Goal: Consume media (video, audio): Consume media (video, audio)

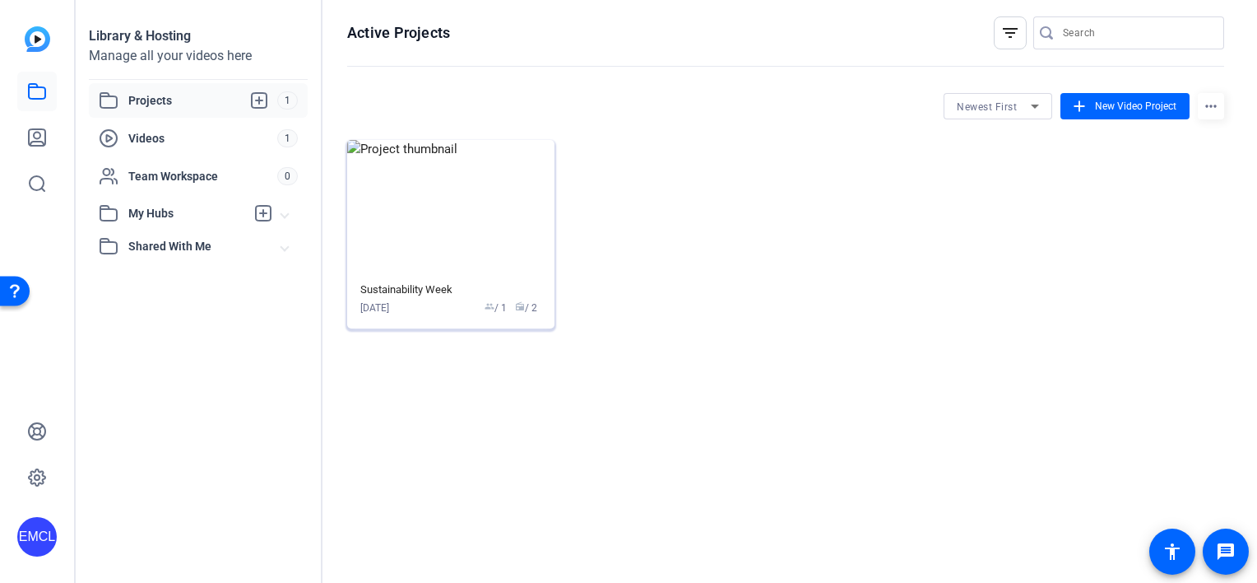
click at [429, 309] on div "[DATE] group / 1 radio / 2" at bounding box center [450, 307] width 181 height 15
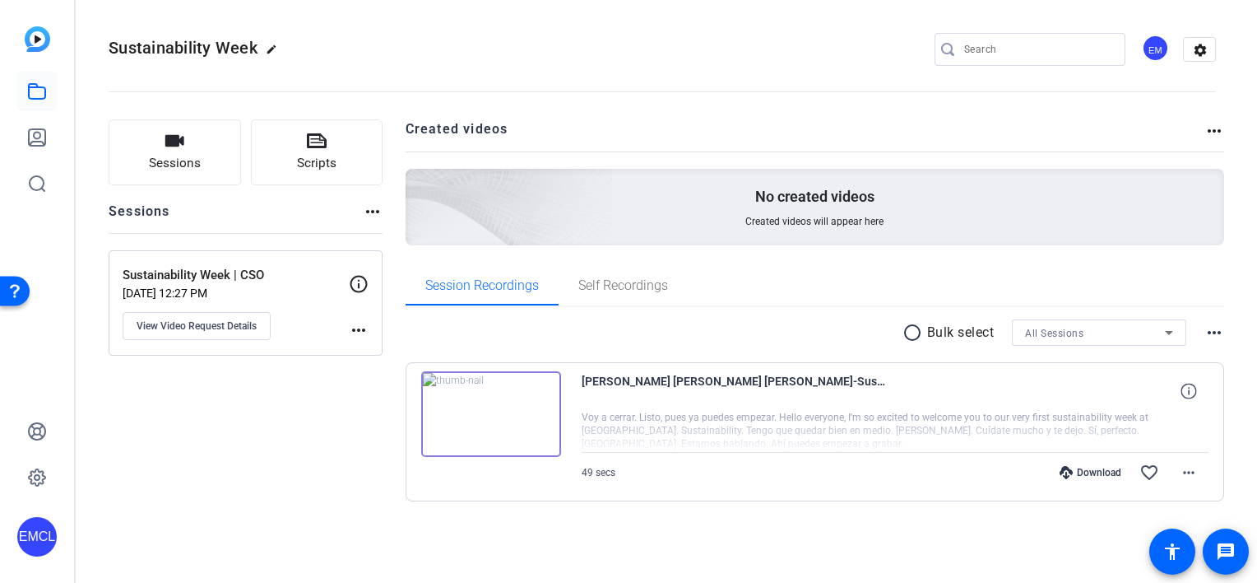
click at [1080, 476] on div "Download" at bounding box center [1091, 472] width 78 height 13
click at [501, 402] on img at bounding box center [491, 414] width 140 height 86
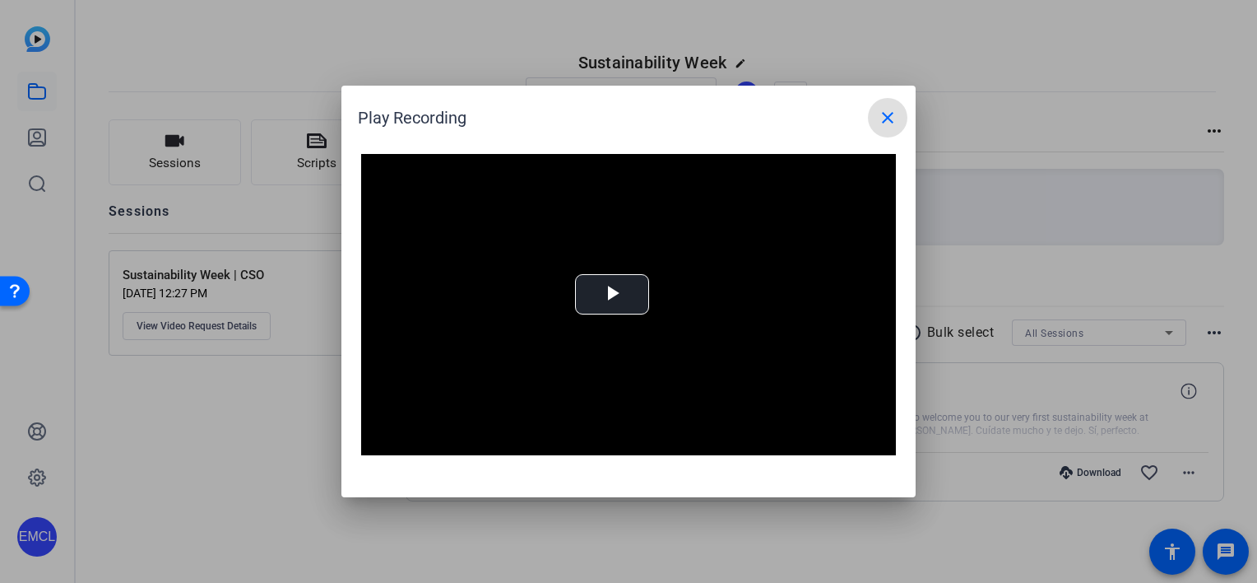
click at [1256, 484] on html "Accessibility Screen-Reader Guide, Feedback, and Issue Reporting | New window E…" at bounding box center [628, 291] width 1257 height 583
click at [889, 117] on mat-icon "close" at bounding box center [888, 118] width 20 height 20
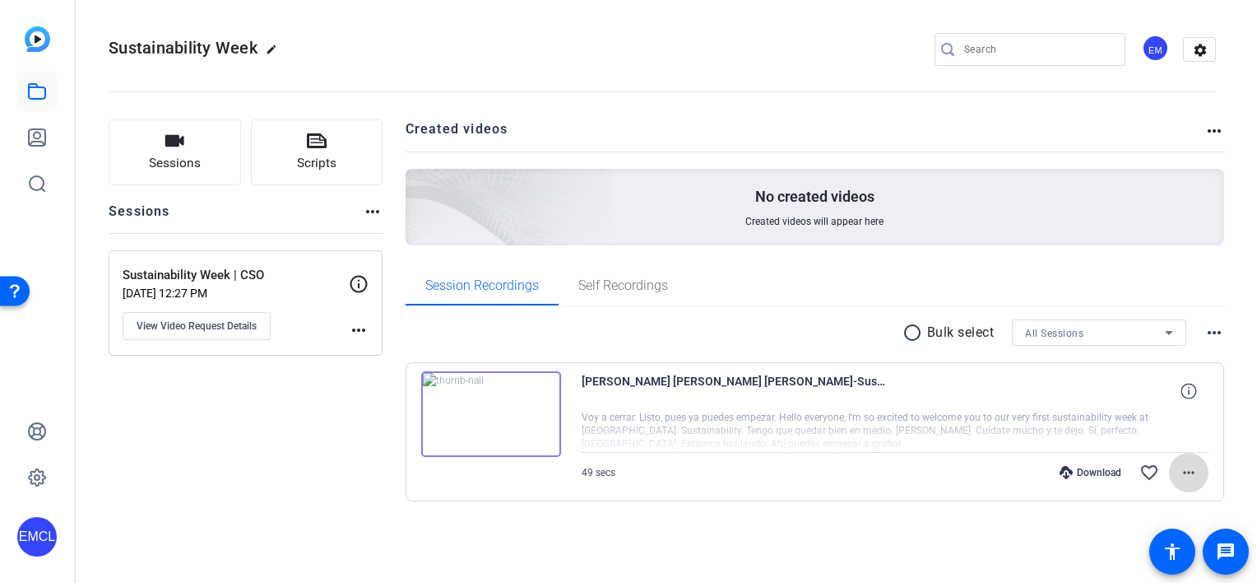
click at [1189, 466] on mat-icon "more_horiz" at bounding box center [1189, 472] width 20 height 20
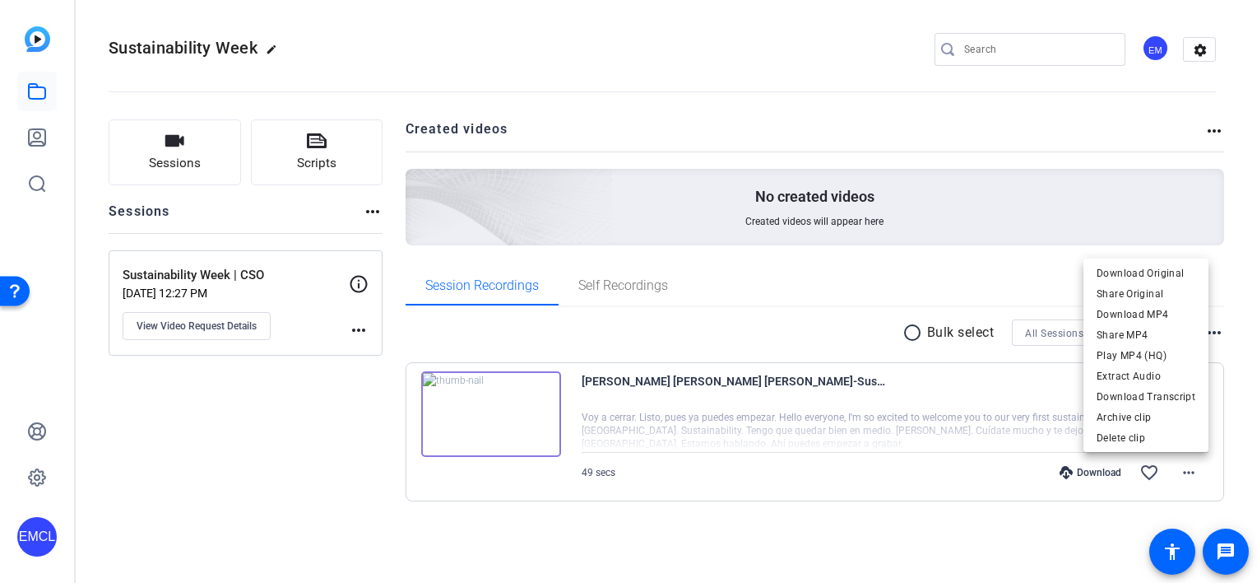
click at [607, 289] on div at bounding box center [628, 291] width 1257 height 583
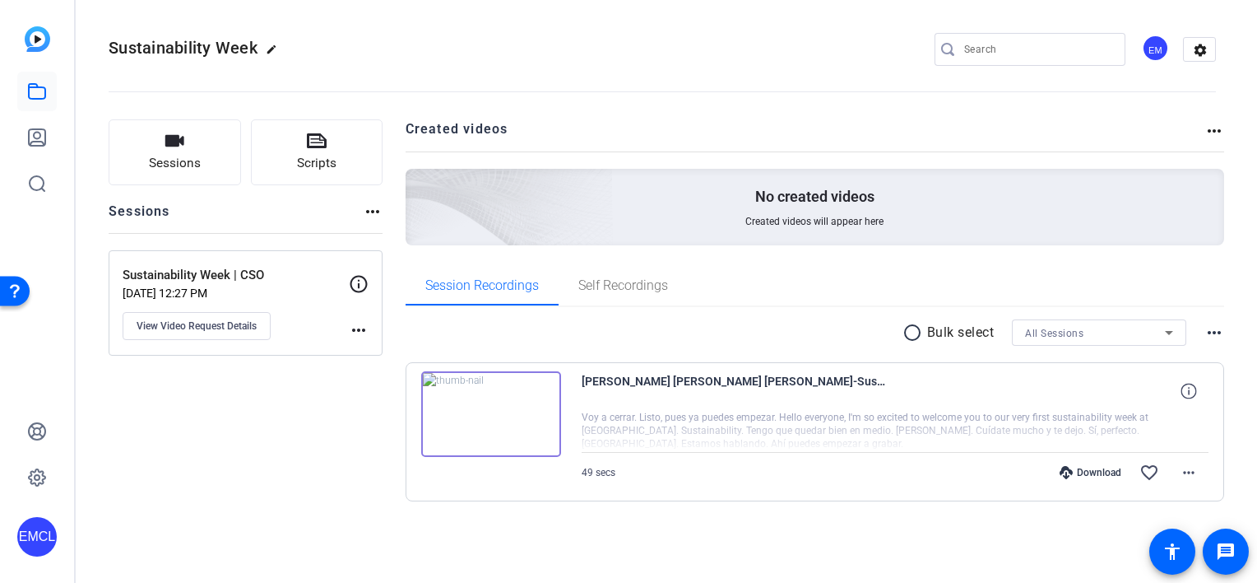
click at [517, 409] on img at bounding box center [491, 414] width 140 height 86
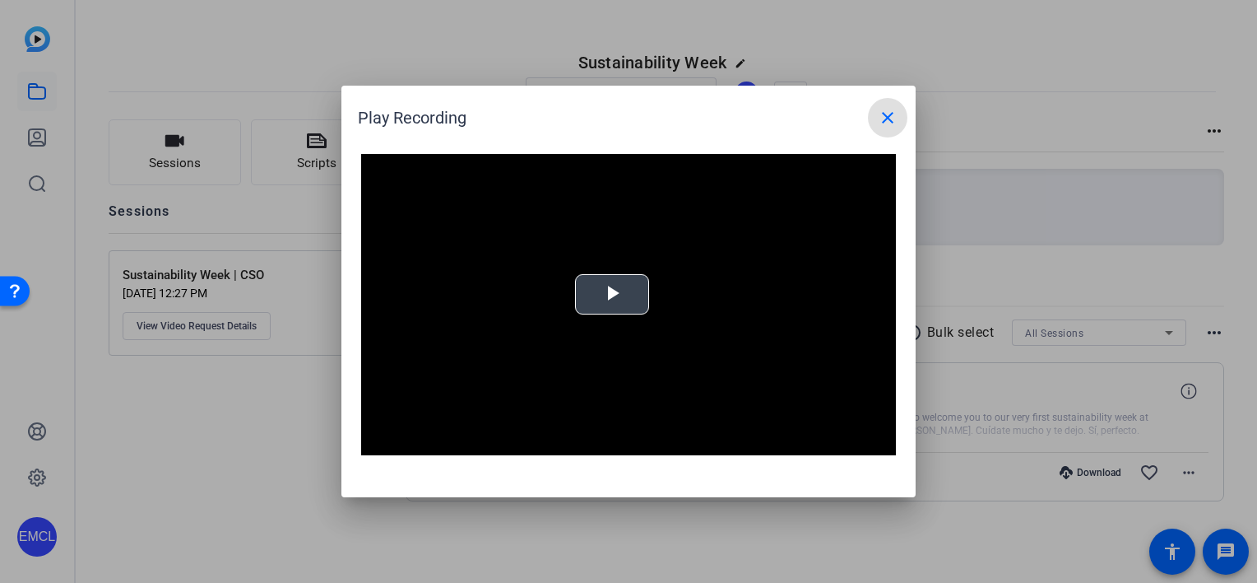
click at [612, 295] on span "Video Player" at bounding box center [612, 295] width 0 height 0
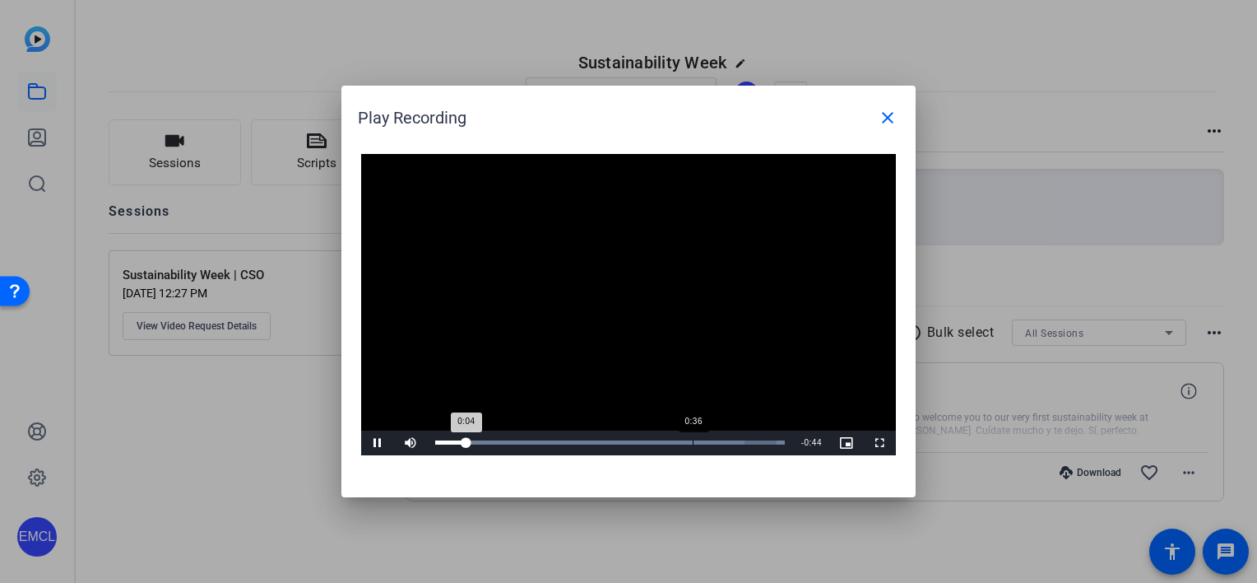
click at [692, 448] on div "Loaded : 100.00% 0:36 0:04" at bounding box center [610, 442] width 366 height 25
click at [707, 444] on div "0:38" at bounding box center [571, 442] width 272 height 4
click at [724, 444] on div "Loaded : 100.00% 0:40 0:38" at bounding box center [610, 442] width 366 height 25
click at [734, 441] on div "Loaded : 100.00% 0:41 0:40" at bounding box center [610, 442] width 350 height 4
click at [750, 443] on div "Loaded : 100.00% 0:43 0:42" at bounding box center [610, 442] width 350 height 4
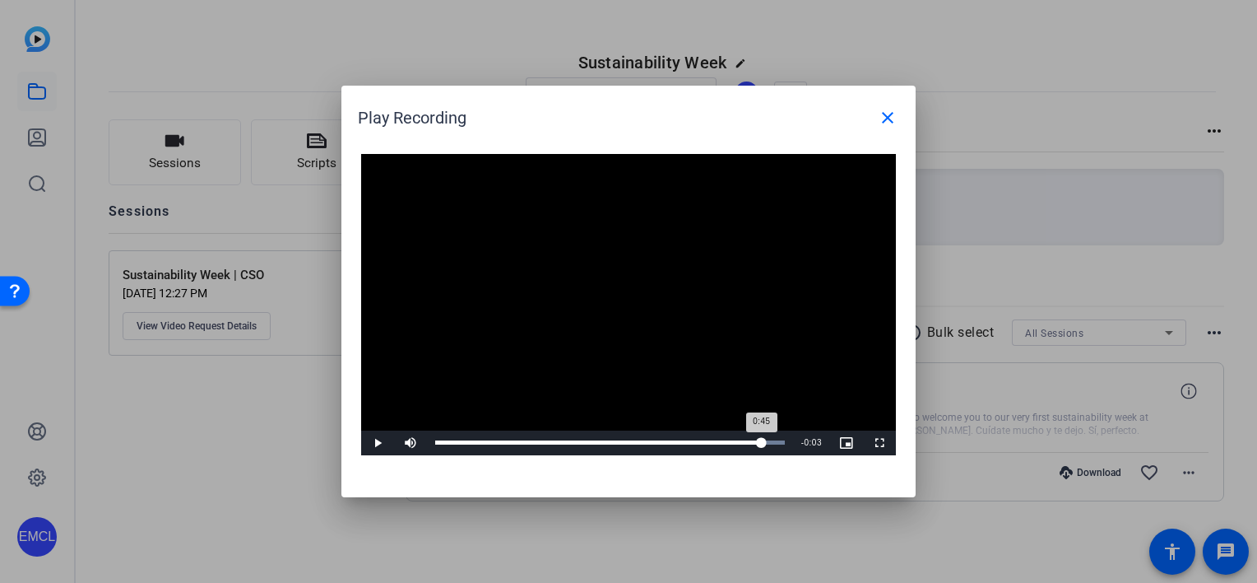
click at [761, 443] on div "Loaded : 100.00% 0:45 0:45" at bounding box center [610, 442] width 350 height 4
click at [738, 444] on div "Loaded : 100.00% 0:42 0:46" at bounding box center [610, 442] width 366 height 25
click at [699, 442] on div "Loaded : 100.00% 0:36 0:42" at bounding box center [610, 442] width 350 height 4
drag, startPoint x: 665, startPoint y: 445, endPoint x: 652, endPoint y: 448, distance: 13.4
click at [664, 446] on div "Loaded : 100.00% 0:32 0:37" at bounding box center [610, 442] width 366 height 25
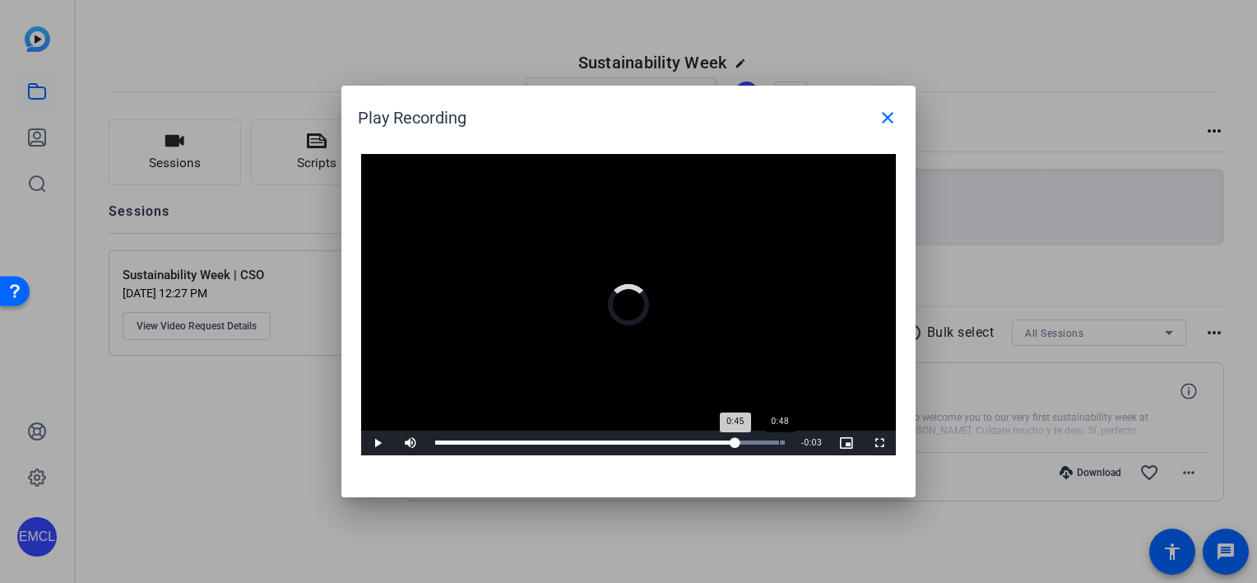
drag, startPoint x: 720, startPoint y: 448, endPoint x: 786, endPoint y: 446, distance: 65.8
click at [784, 448] on div "Loaded : 100.00% 0:48 0:45" at bounding box center [610, 442] width 366 height 25
click at [878, 114] on mat-icon "close" at bounding box center [888, 118] width 20 height 20
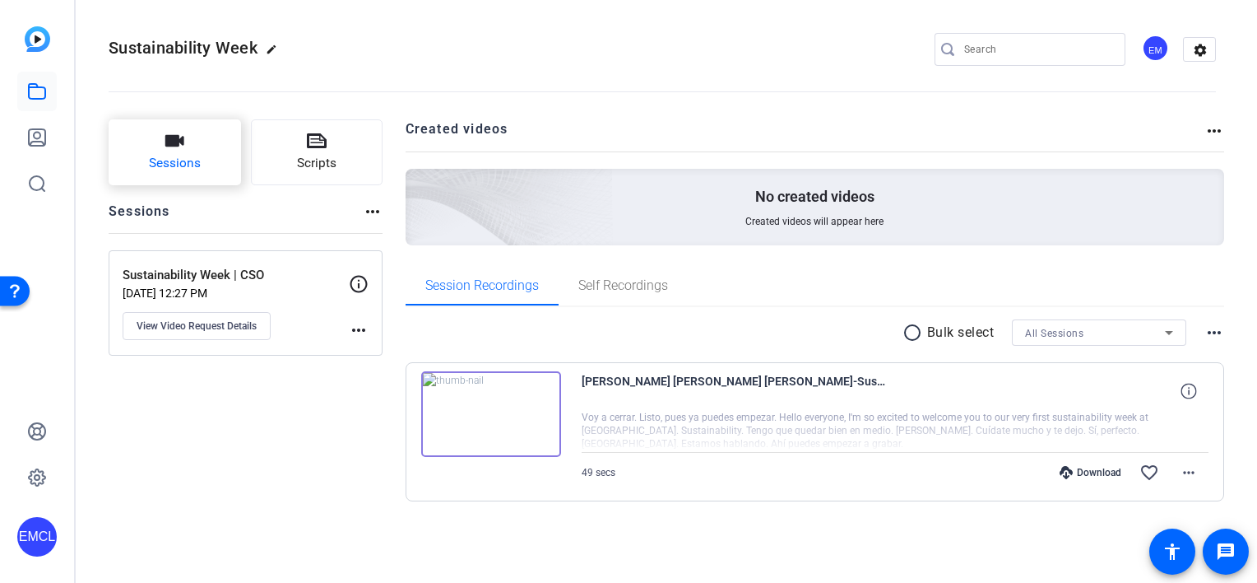
click at [194, 148] on button "Sessions" at bounding box center [175, 152] width 132 height 66
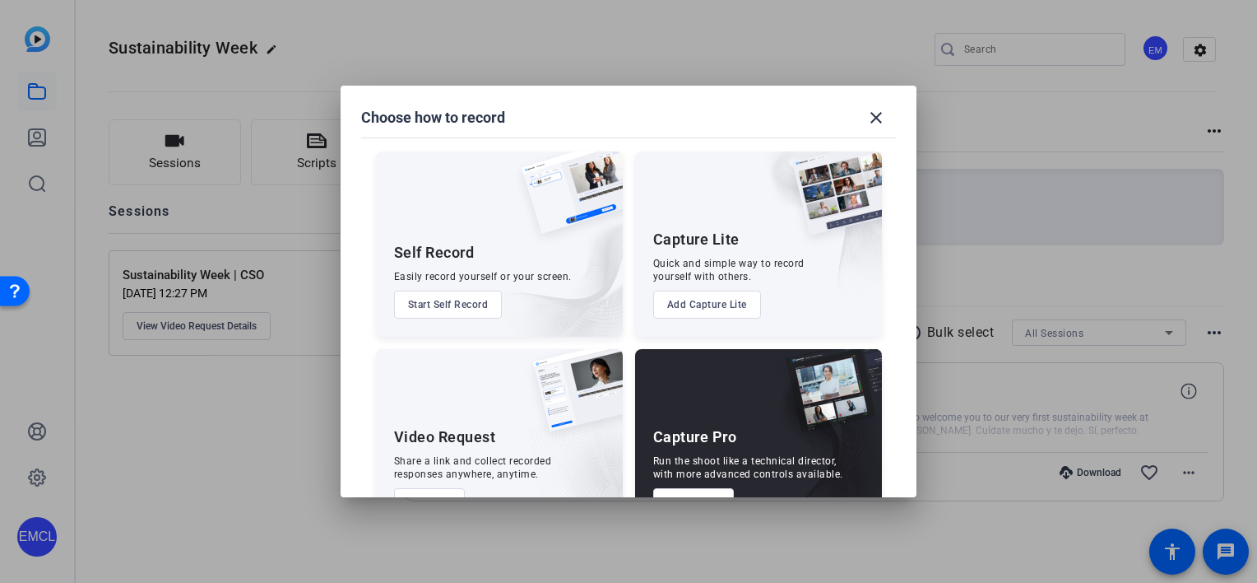
click at [203, 188] on div at bounding box center [628, 291] width 1257 height 583
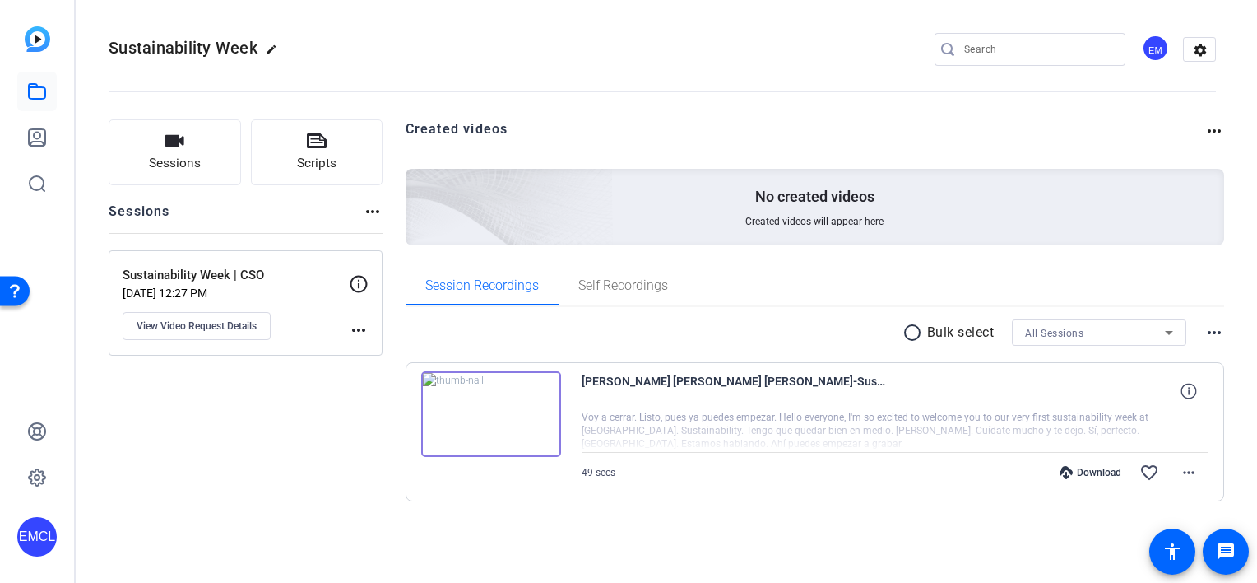
click at [171, 281] on p "Sustainability Week | CSO" at bounding box center [236, 275] width 226 height 19
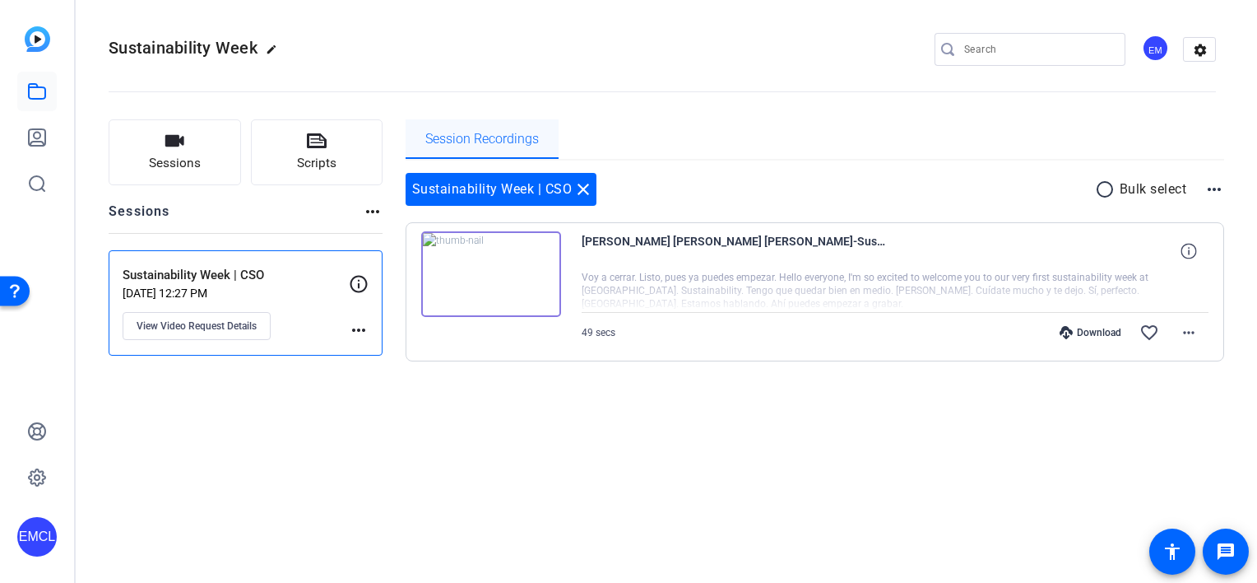
click at [492, 137] on span "Session Recordings" at bounding box center [482, 138] width 114 height 13
click at [157, 49] on span "Sustainability Week" at bounding box center [183, 48] width 149 height 20
click at [42, 39] on img at bounding box center [38, 39] width 26 height 26
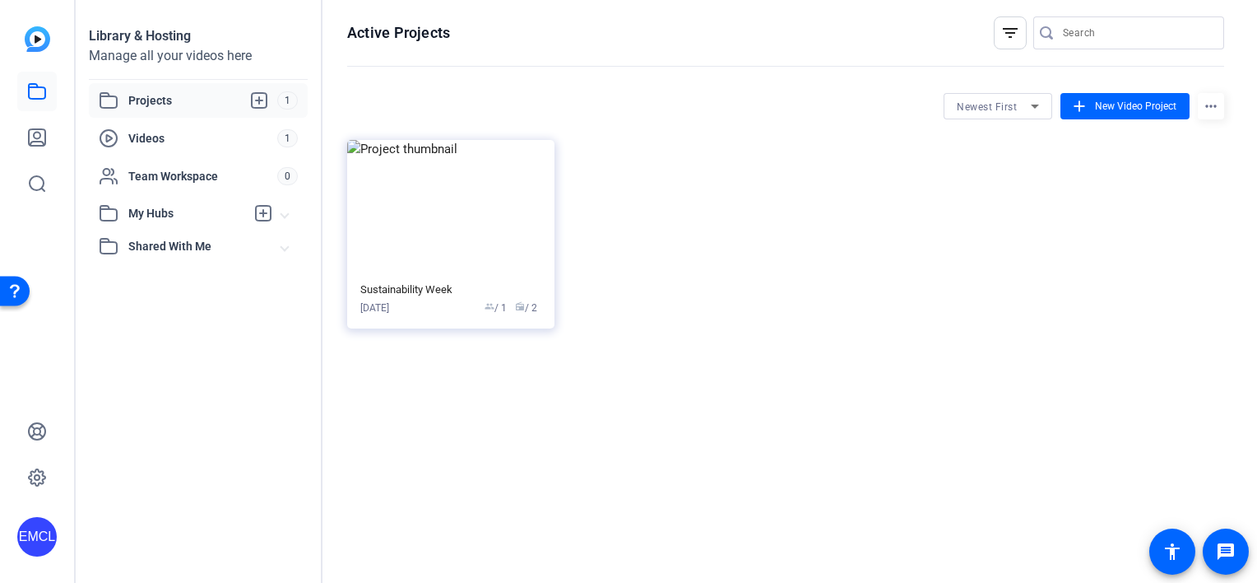
click at [143, 97] on span "Projects" at bounding box center [202, 101] width 149 height 20
click at [168, 145] on span "Videos" at bounding box center [202, 138] width 149 height 16
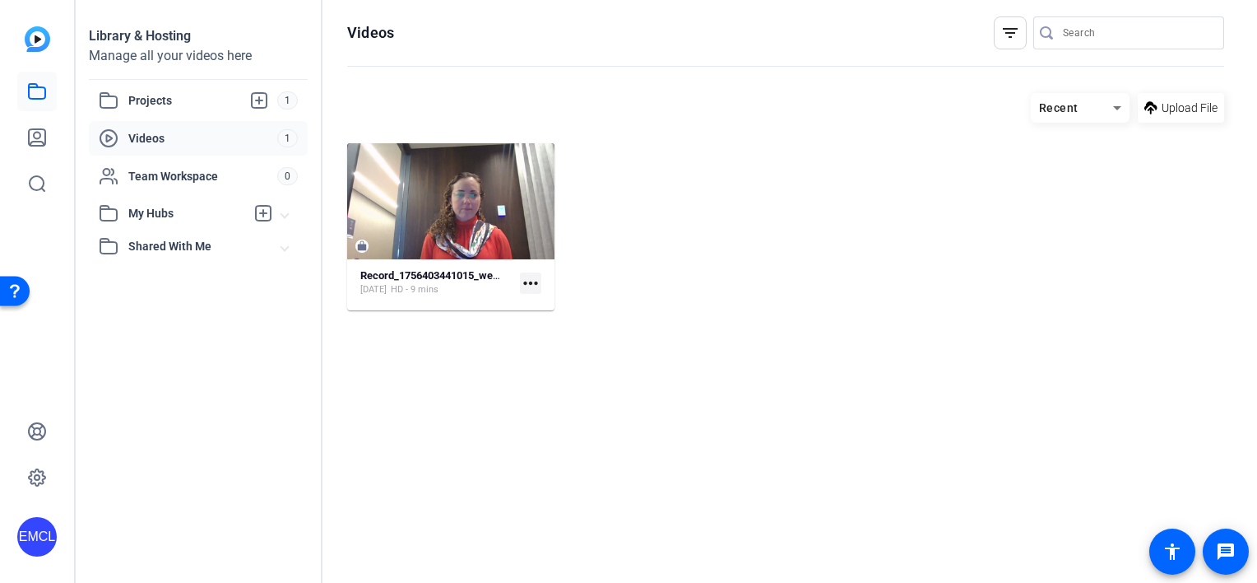
click at [532, 283] on mat-icon "more_horiz" at bounding box center [530, 282] width 21 height 21
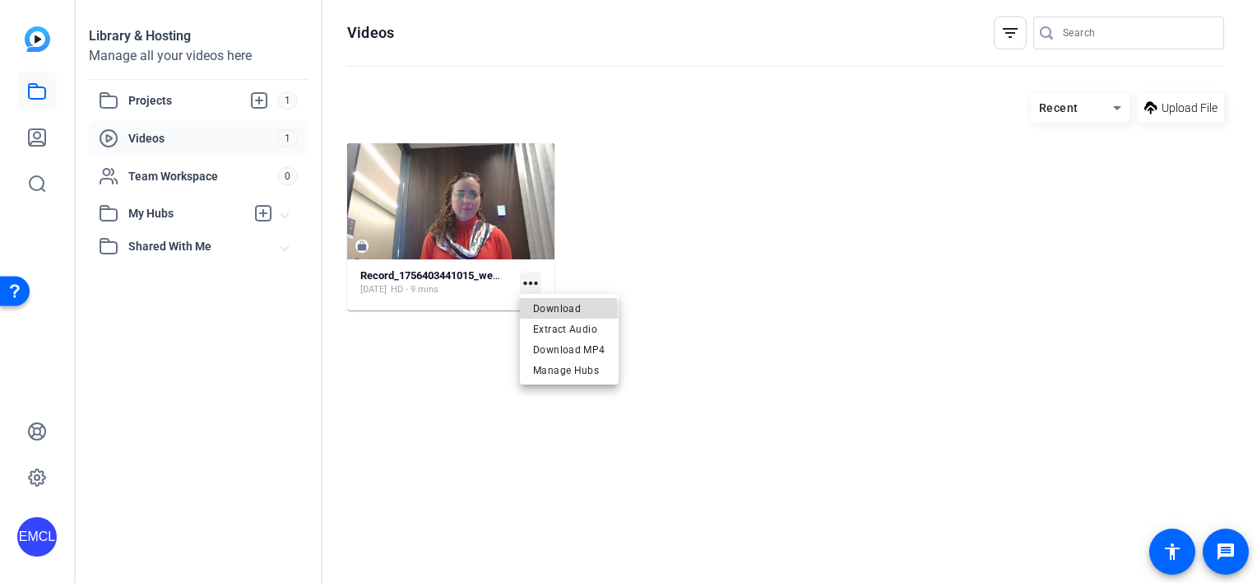
click at [556, 310] on span "Download" at bounding box center [569, 308] width 72 height 20
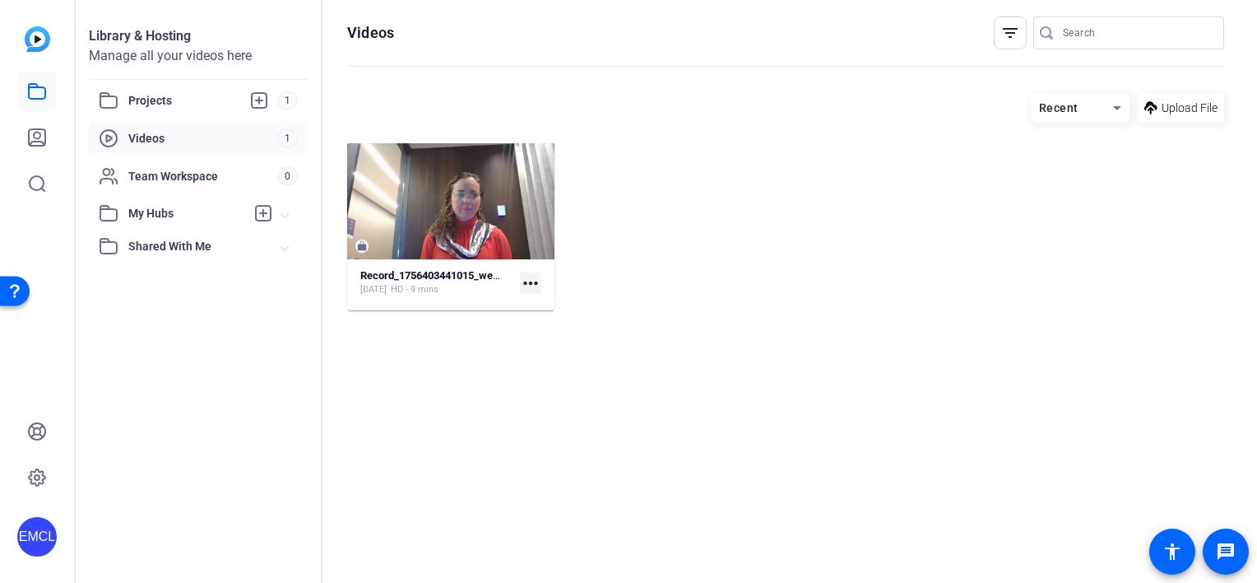
click at [540, 281] on mat-icon "more_horiz" at bounding box center [530, 282] width 21 height 21
click at [564, 330] on span "Extract Audio" at bounding box center [569, 328] width 72 height 20
click at [532, 279] on mat-icon "more_horiz" at bounding box center [530, 282] width 21 height 21
click at [448, 375] on div at bounding box center [628, 291] width 1257 height 583
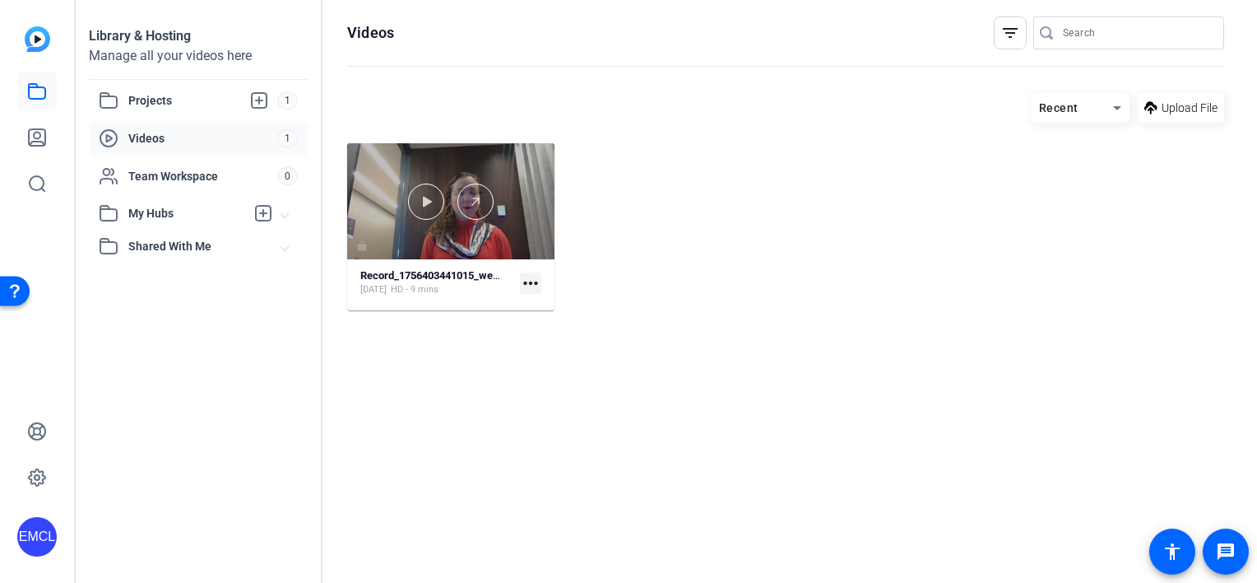
click at [392, 221] on div at bounding box center [450, 201] width 207 height 116
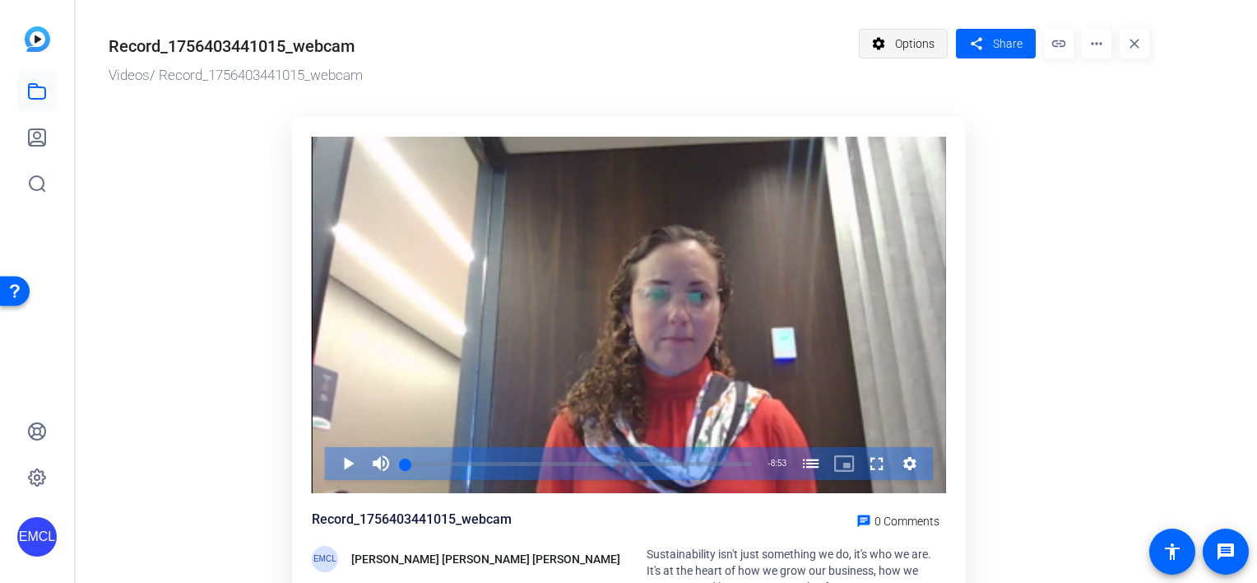
click at [899, 49] on span "Options" at bounding box center [914, 43] width 39 height 31
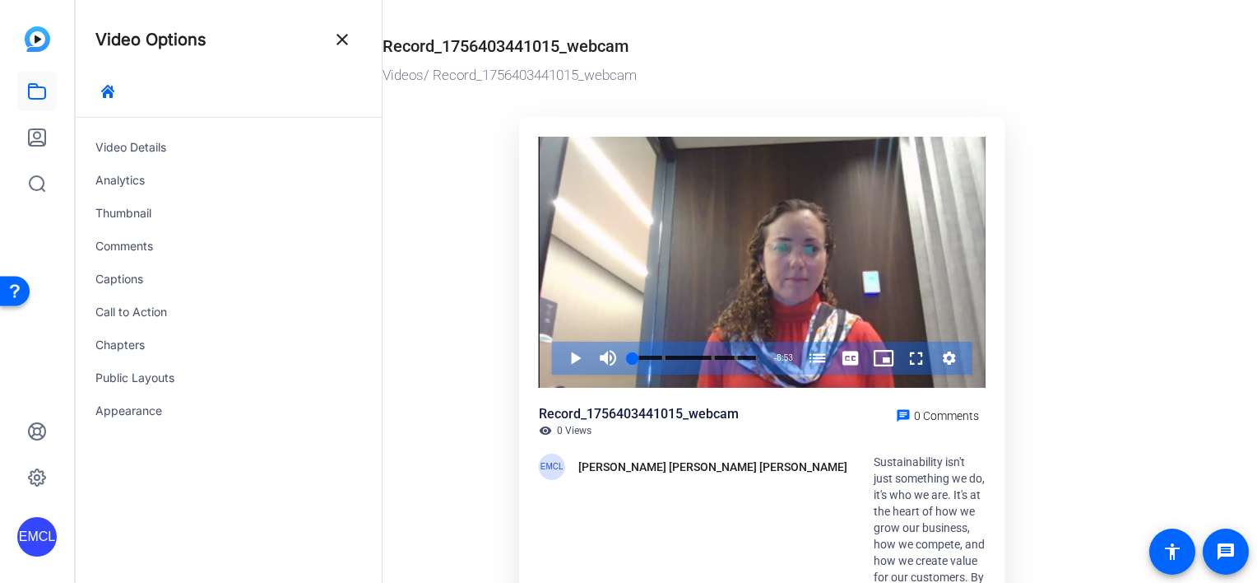
click at [342, 47] on mat-icon "close" at bounding box center [342, 40] width 20 height 20
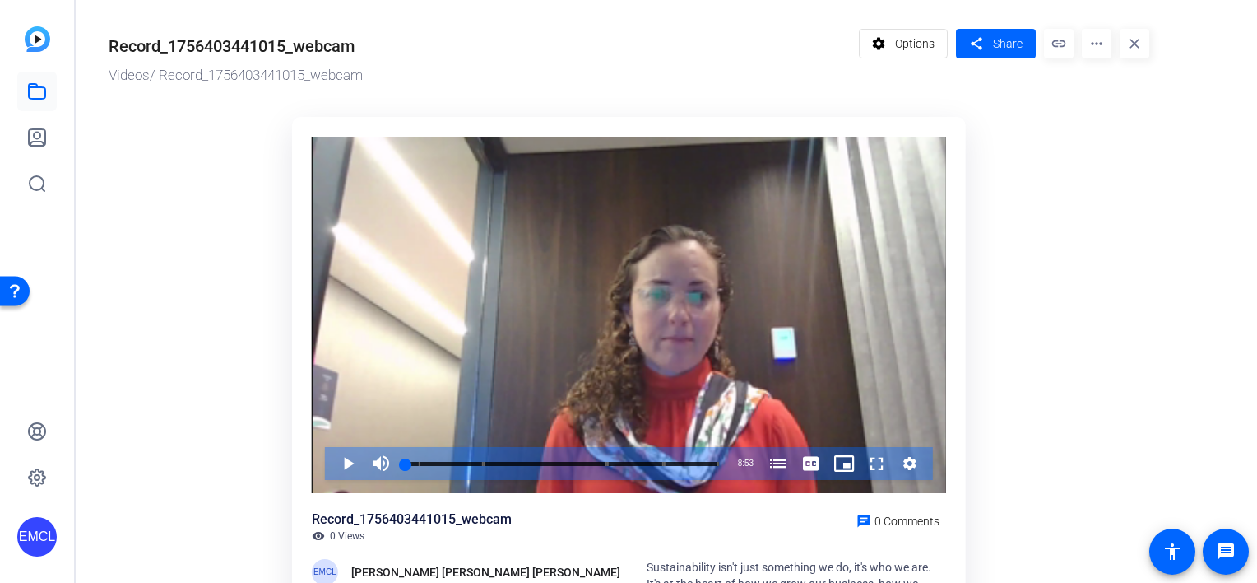
click at [1099, 43] on mat-icon "more_horiz" at bounding box center [1097, 44] width 30 height 30
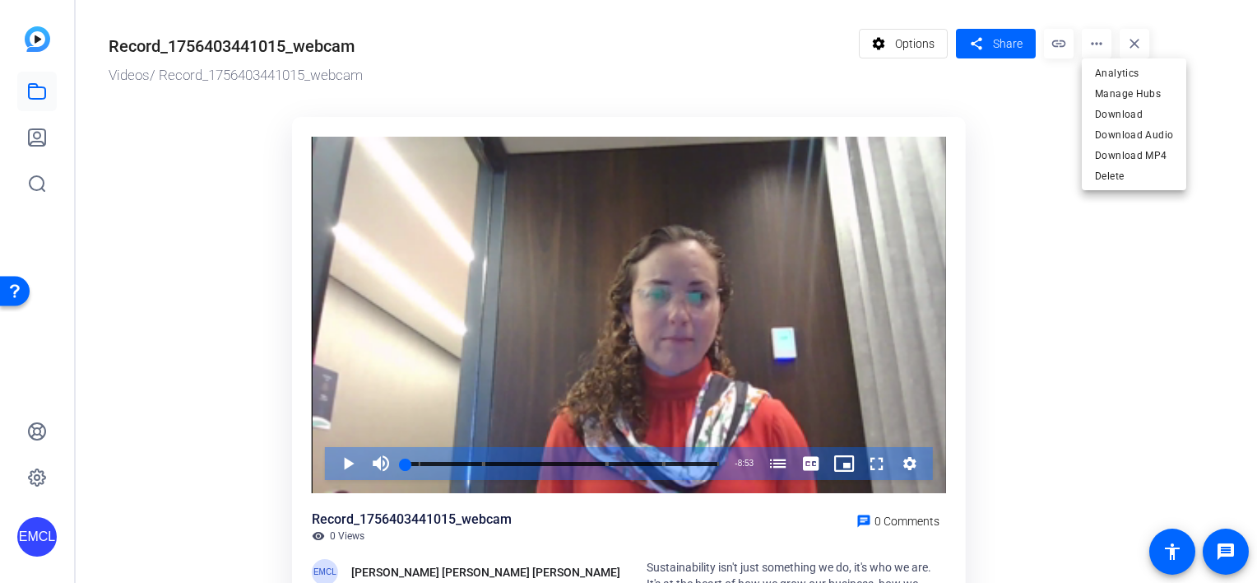
click at [1066, 46] on div at bounding box center [628, 291] width 1257 height 583
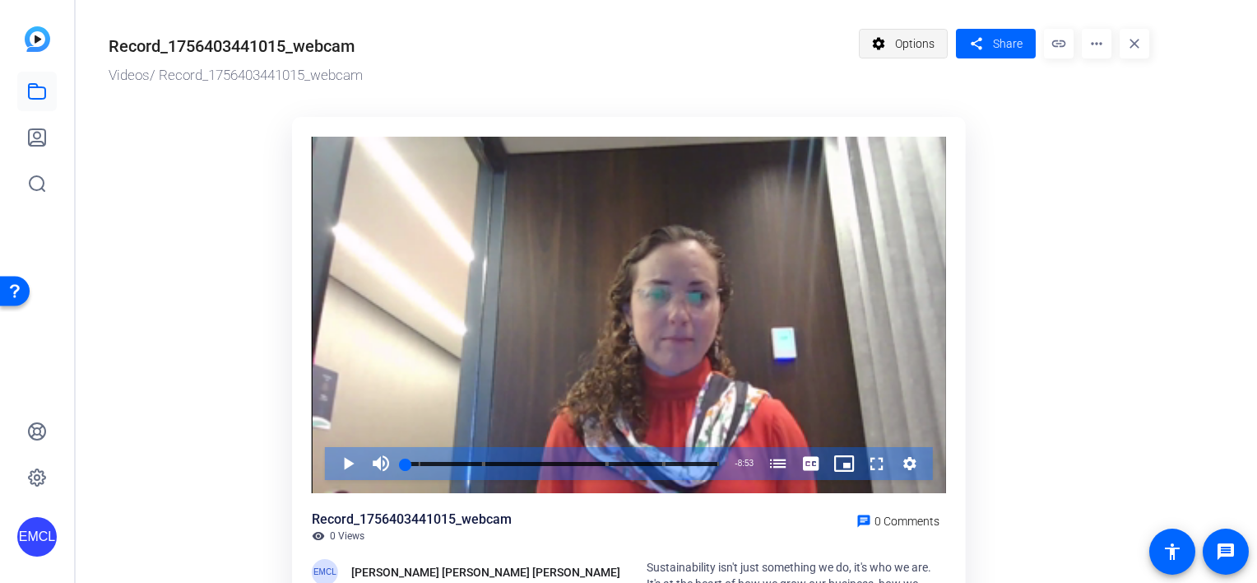
click at [888, 54] on mat-icon "settings" at bounding box center [879, 43] width 21 height 31
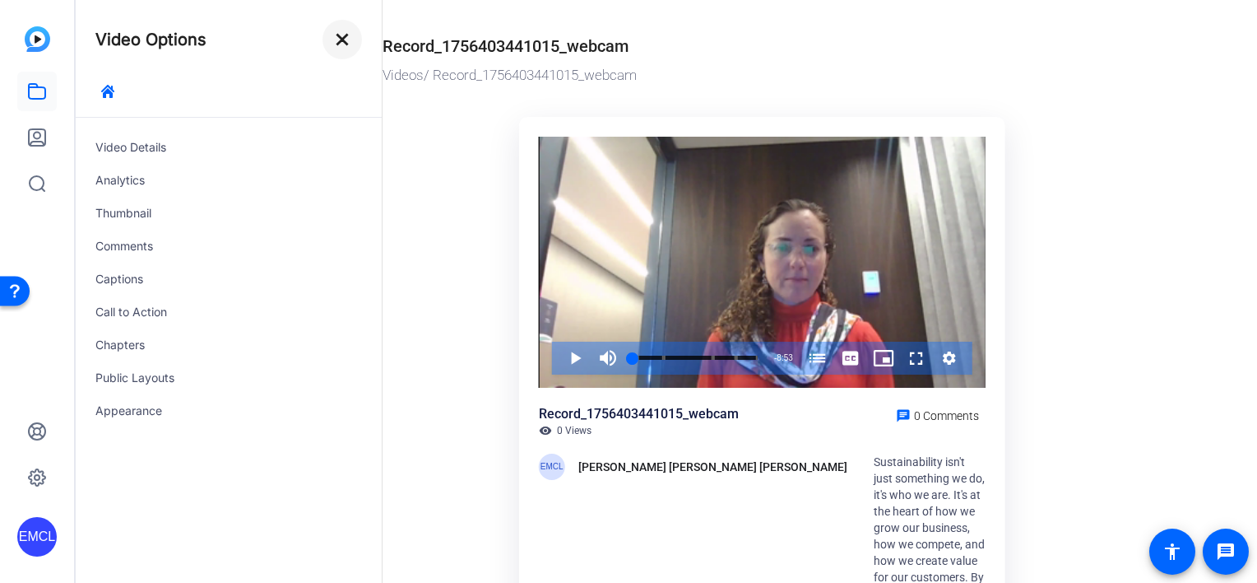
click at [342, 42] on mat-icon "close" at bounding box center [342, 40] width 20 height 20
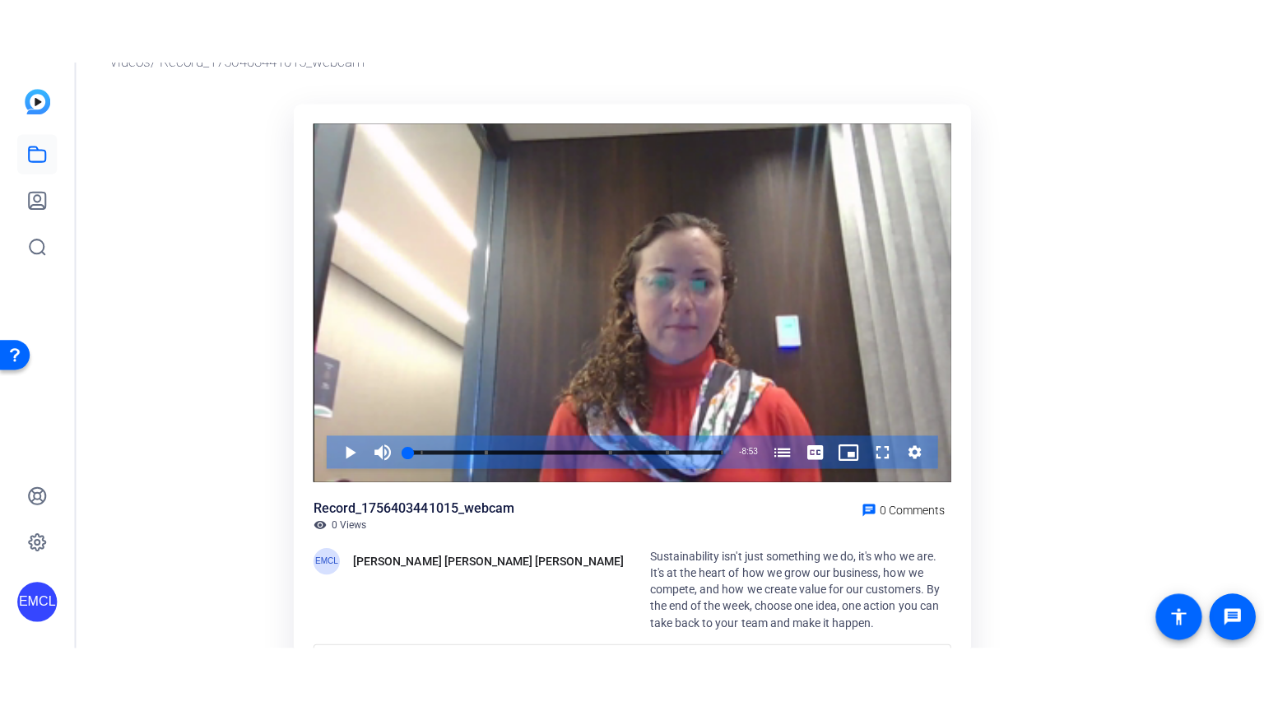
scroll to position [161, 0]
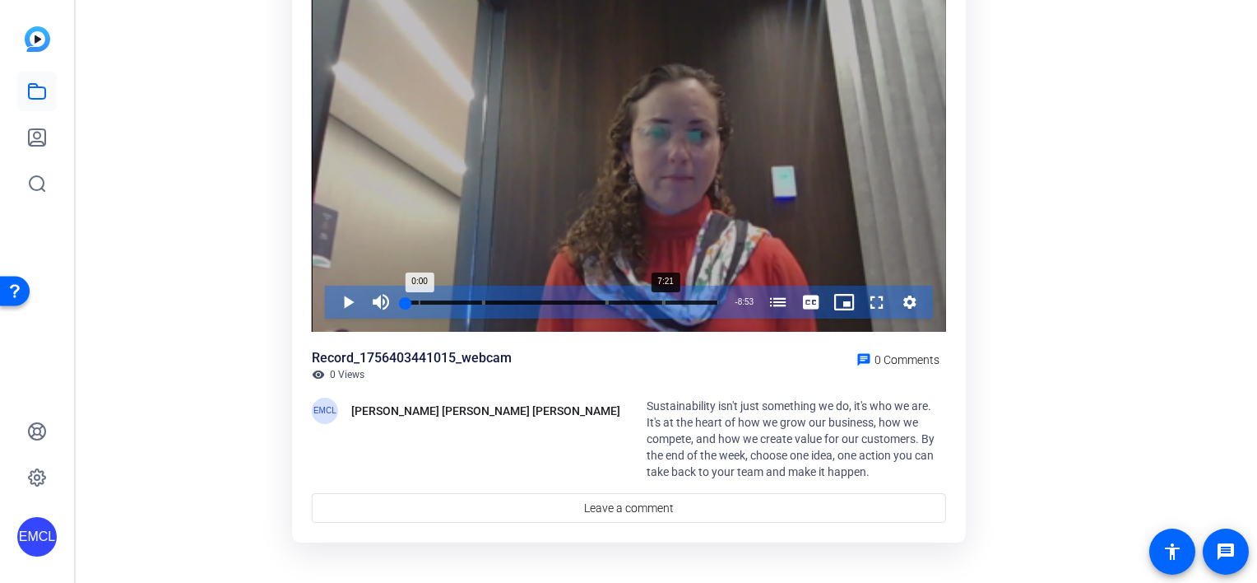
click at [665, 303] on div "Progress Bar" at bounding box center [691, 302] width 54 height 4
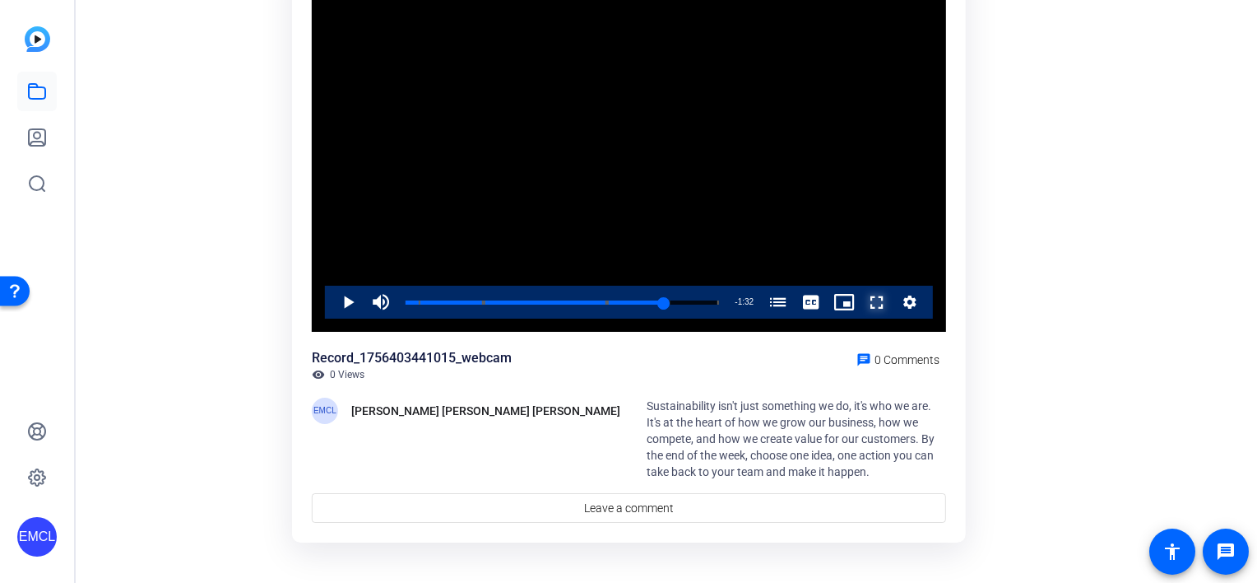
click at [861, 304] on span "Video Player" at bounding box center [861, 302] width 0 height 33
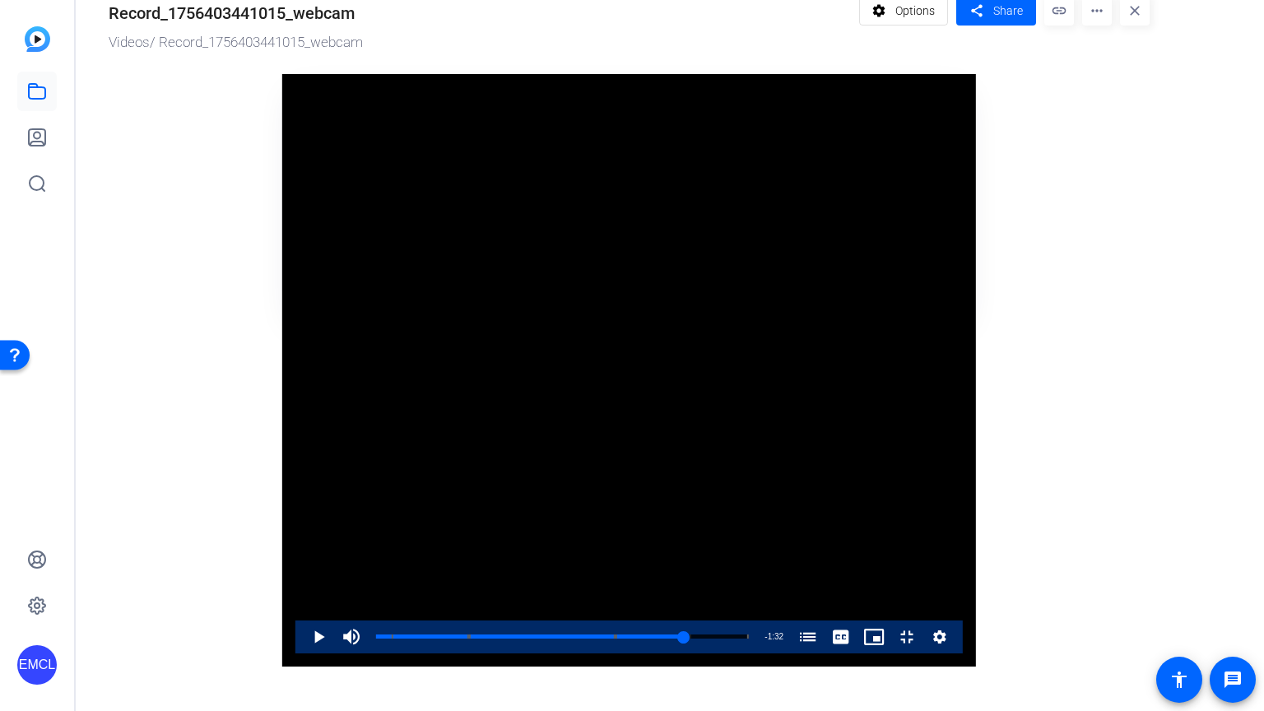
click at [946, 582] on icon "Video Player" at bounding box center [939, 636] width 13 height 13
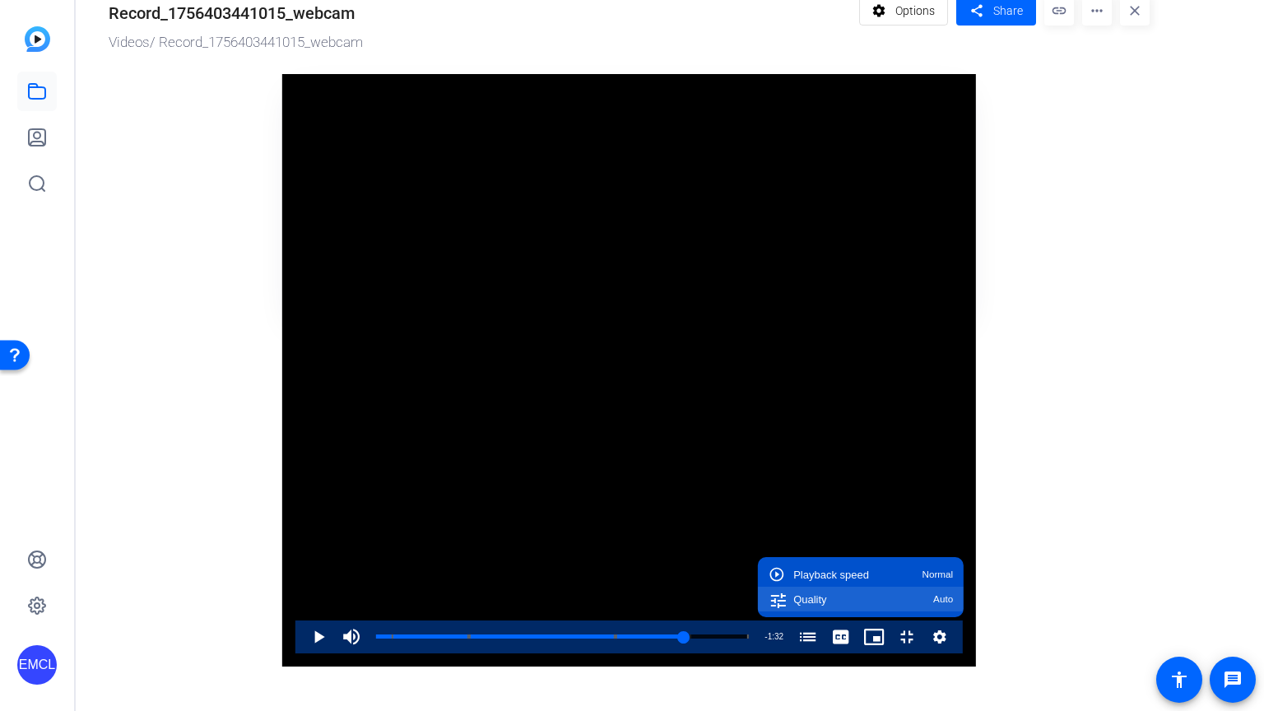
click at [953, 582] on div "Quality Auto" at bounding box center [873, 599] width 160 height 11
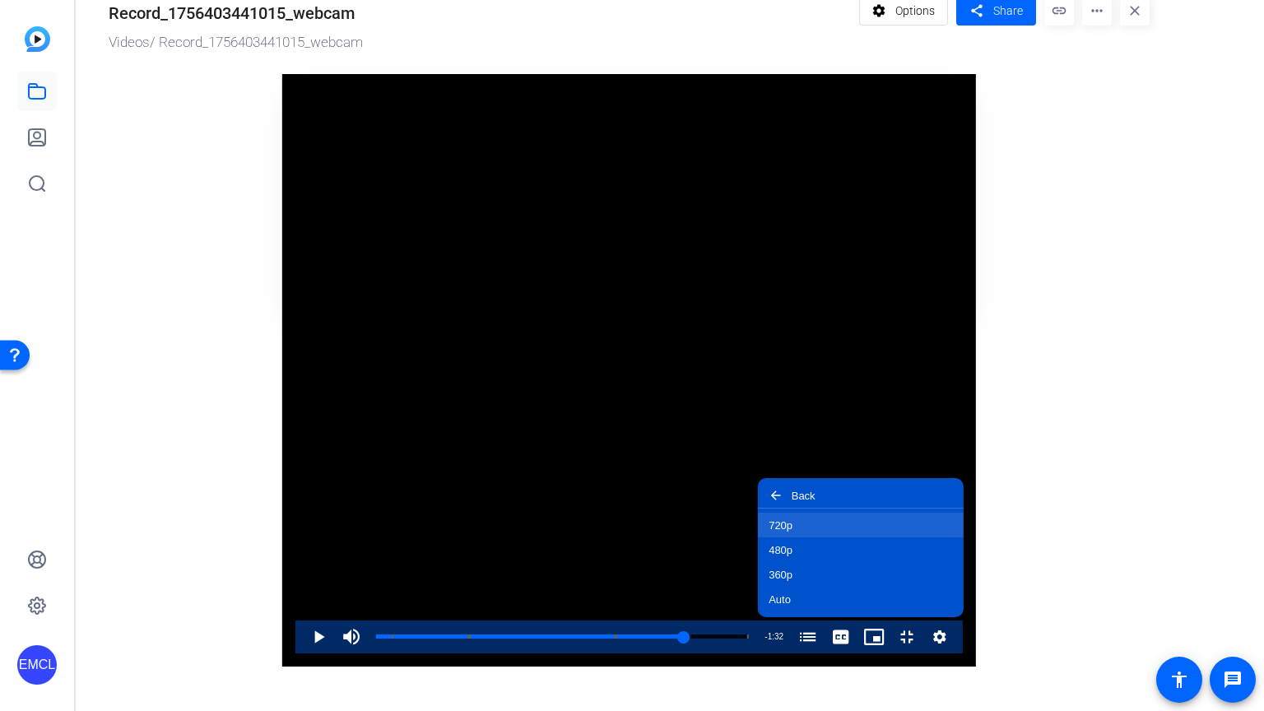
click at [964, 537] on button "720p" at bounding box center [861, 525] width 206 height 25
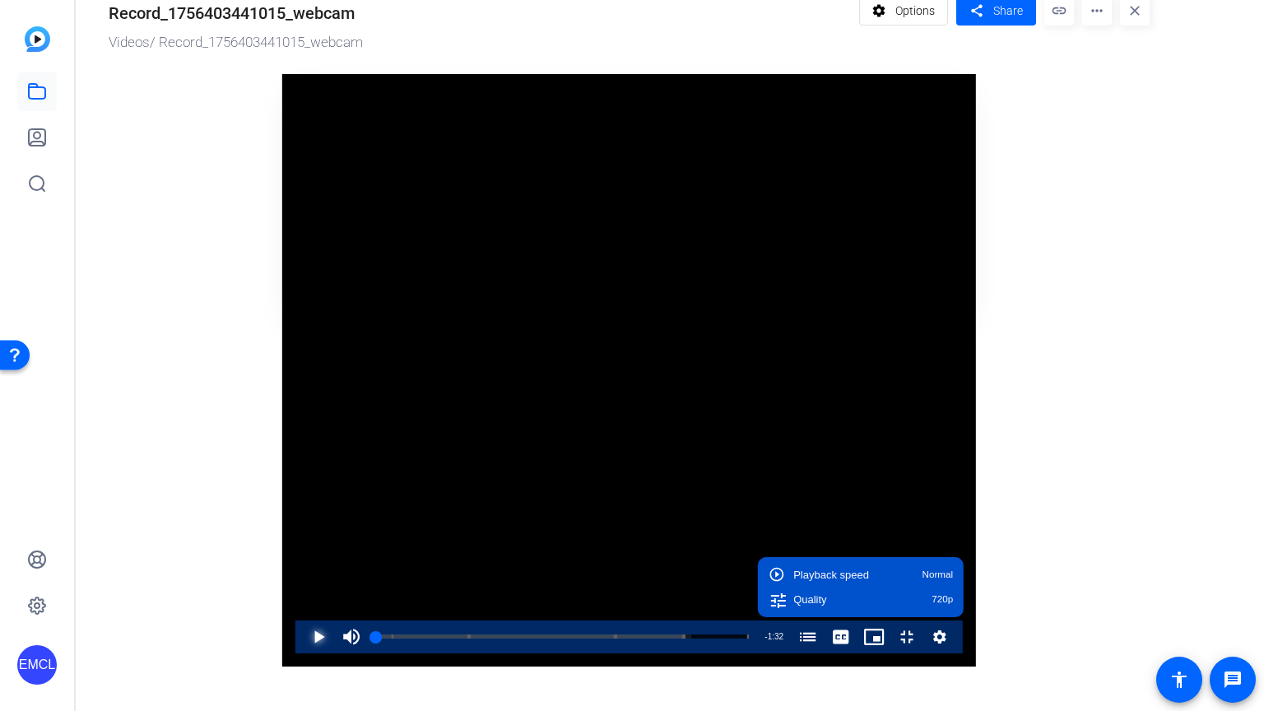
click at [302, 582] on span "Video Player" at bounding box center [302, 636] width 0 height 33
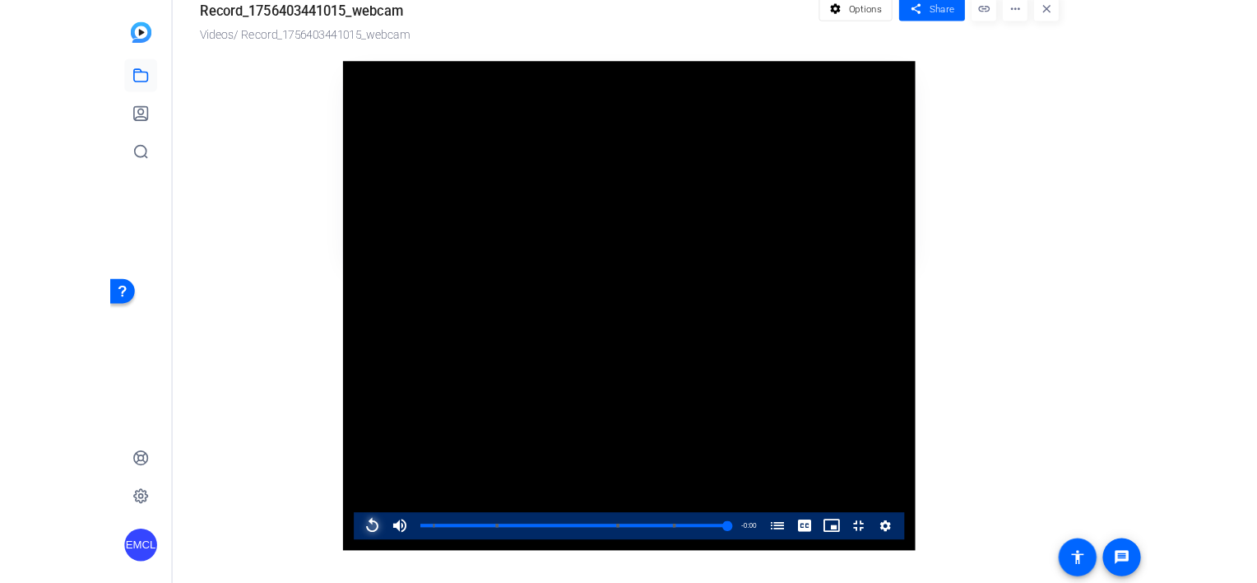
scroll to position [161, 0]
